Goal: Check status: Check status

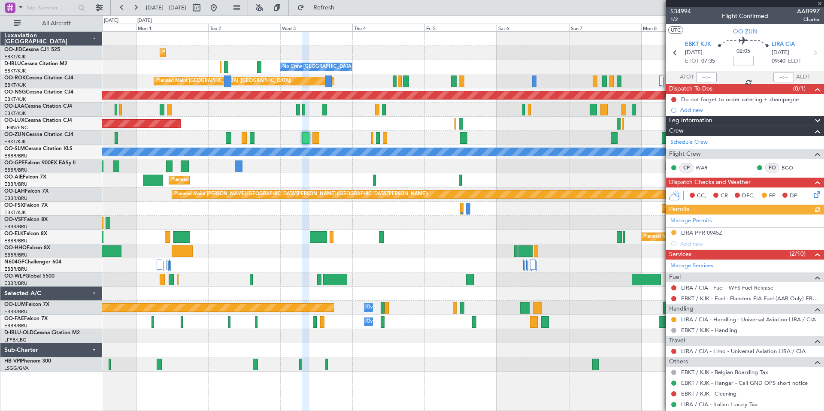
click at [819, 5] on div at bounding box center [745, 3] width 158 height 7
click at [819, 4] on div at bounding box center [745, 3] width 158 height 7
click at [821, 4] on div at bounding box center [745, 3] width 158 height 7
click at [815, 4] on div at bounding box center [745, 3] width 158 height 7
click at [821, 4] on span at bounding box center [819, 4] width 9 height 8
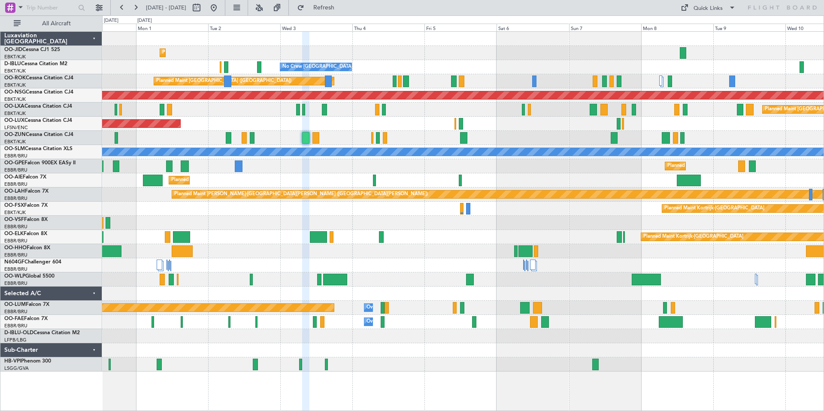
type input "0"
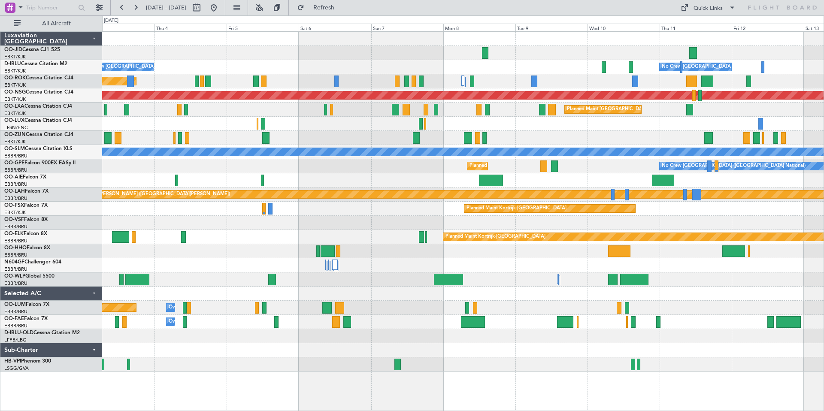
click at [424, 59] on div "Planned Maint Kortrijk-[GEOGRAPHIC_DATA]" at bounding box center [462, 53] width 721 height 14
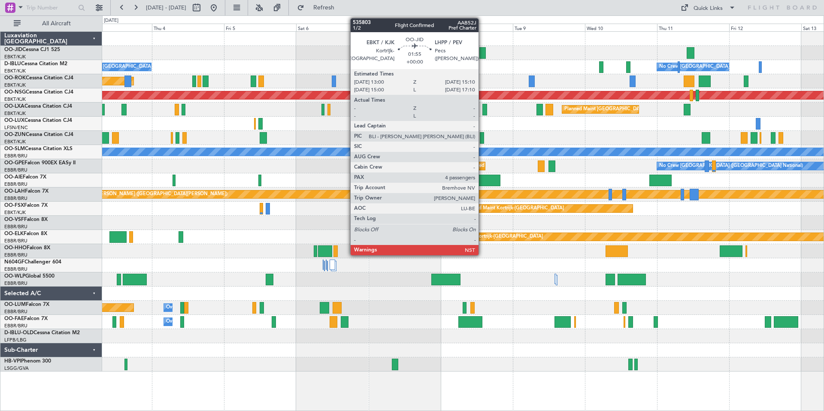
click at [482, 52] on div at bounding box center [482, 53] width 7 height 12
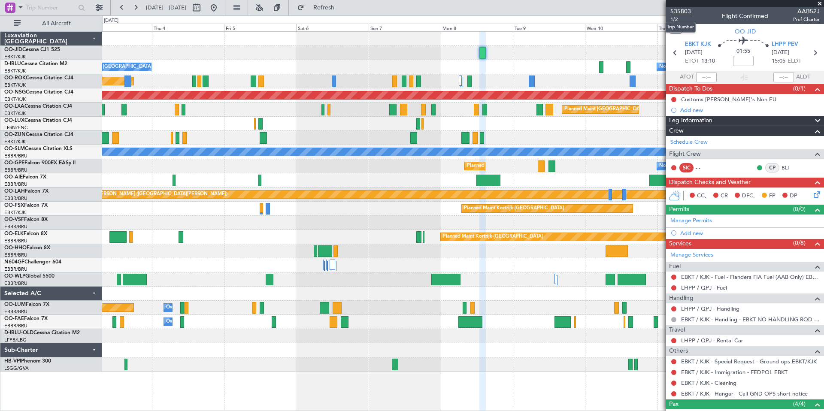
click at [676, 12] on span "535803" at bounding box center [680, 11] width 21 height 9
